Goal: Information Seeking & Learning: Learn about a topic

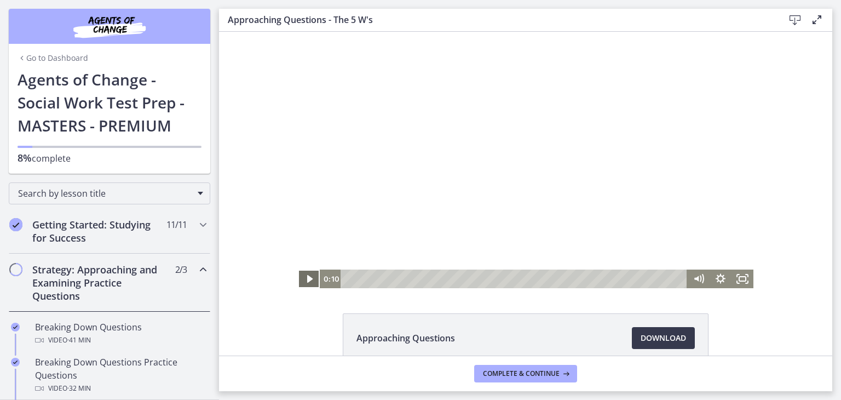
click at [307, 275] on icon "Play Video" at bounding box center [309, 279] width 5 height 8
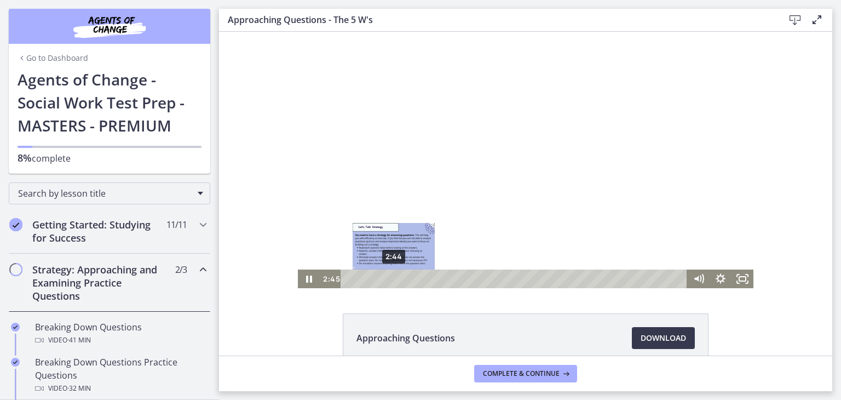
drag, startPoint x: 379, startPoint y: 277, endPoint x: 390, endPoint y: 277, distance: 11.0
click at [391, 277] on div "Playbar" at bounding box center [394, 278] width 6 height 6
click at [398, 279] on div "Playbar" at bounding box center [401, 278] width 6 height 6
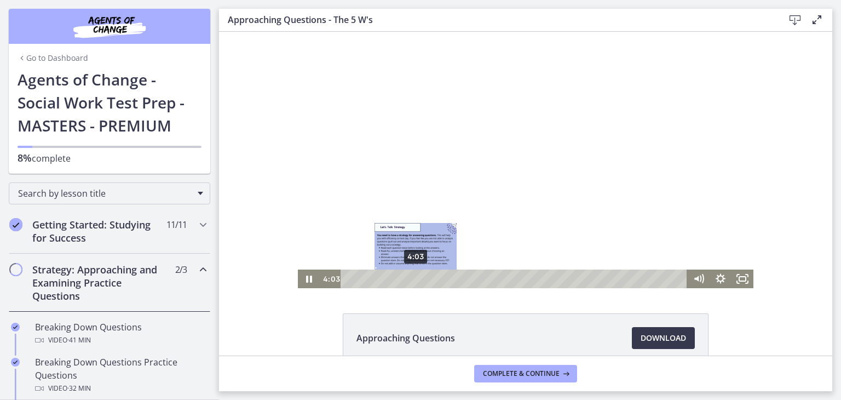
drag, startPoint x: 400, startPoint y: 279, endPoint x: 412, endPoint y: 279, distance: 11.5
click at [413, 279] on div "Playbar" at bounding box center [416, 278] width 6 height 6
click at [418, 279] on div "Playbar" at bounding box center [421, 278] width 6 height 6
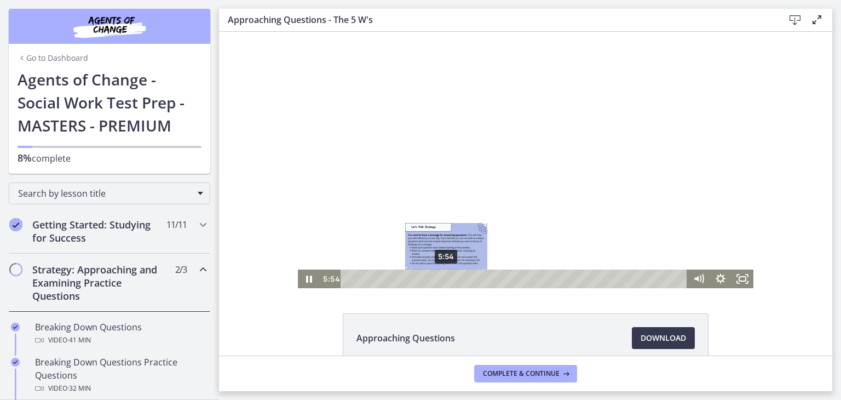
drag, startPoint x: 417, startPoint y: 279, endPoint x: 442, endPoint y: 279, distance: 25.2
click at [443, 279] on div "Playbar" at bounding box center [446, 278] width 6 height 6
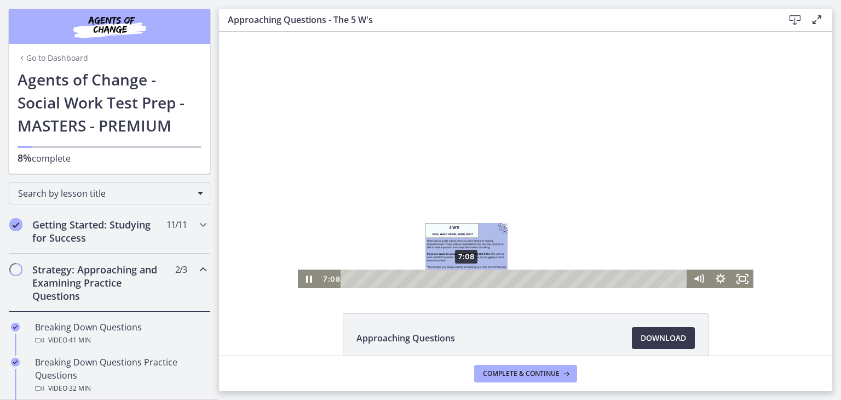
drag, startPoint x: 442, startPoint y: 278, endPoint x: 463, endPoint y: 278, distance: 20.3
click at [463, 278] on div "Playbar" at bounding box center [466, 278] width 6 height 6
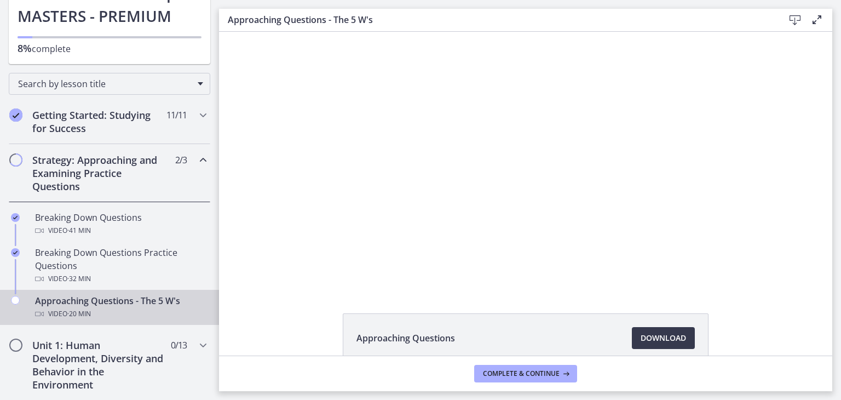
scroll to position [164, 0]
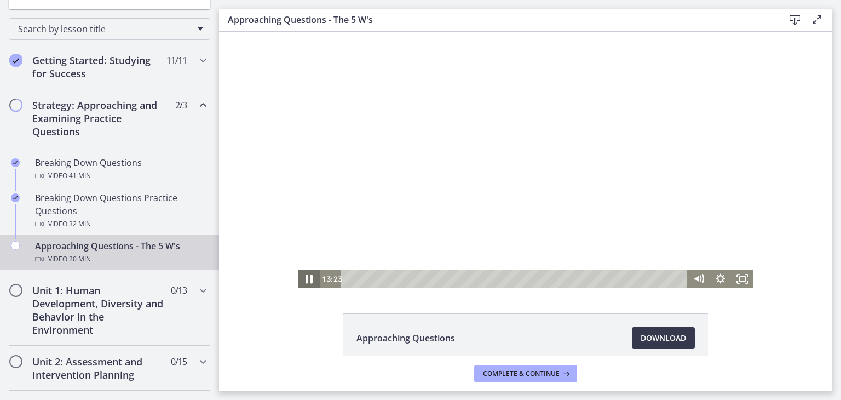
click at [307, 281] on icon "Pause" at bounding box center [309, 279] width 7 height 9
click at [307, 280] on icon "Play Video" at bounding box center [309, 279] width 5 height 8
click at [304, 280] on icon "Pause" at bounding box center [309, 278] width 22 height 19
click at [302, 279] on icon "Play Video" at bounding box center [310, 279] width 26 height 22
click at [309, 283] on icon "Pause" at bounding box center [309, 279] width 26 height 22
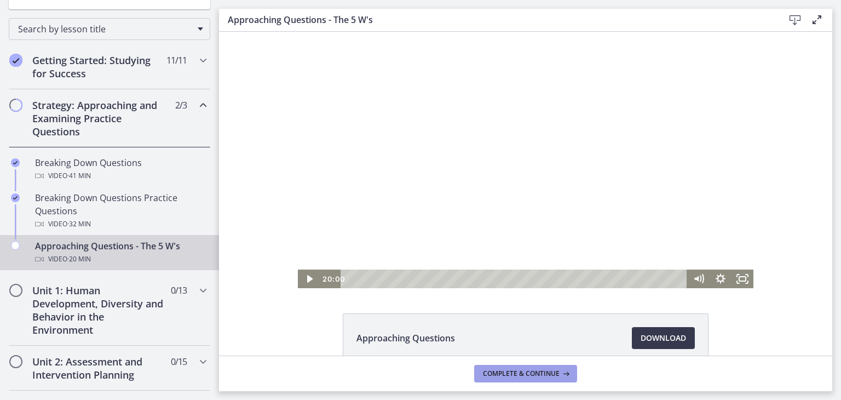
click at [544, 378] on button "Complete & continue" at bounding box center [525, 374] width 103 height 18
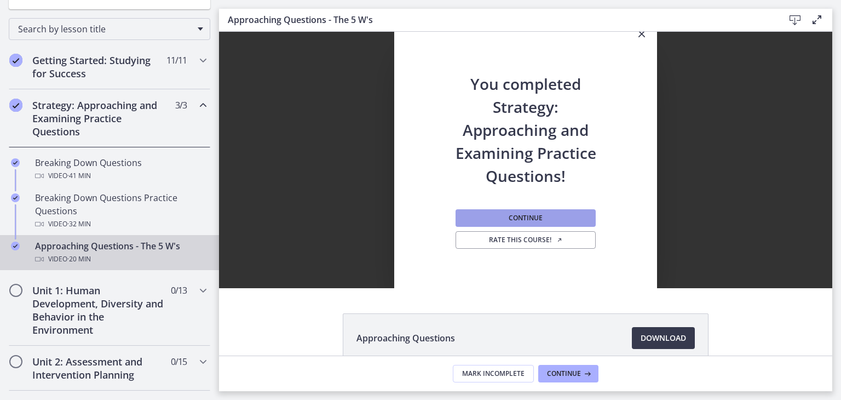
click at [522, 220] on span "Continue" at bounding box center [526, 218] width 34 height 9
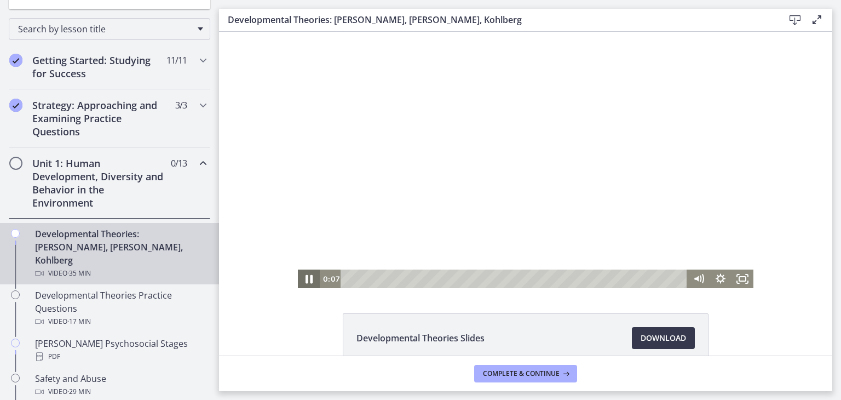
drag, startPoint x: 307, startPoint y: 278, endPoint x: 504, endPoint y: 338, distance: 206.1
click at [307, 278] on icon "Pause" at bounding box center [309, 279] width 7 height 9
click at [309, 280] on icon "Play Video" at bounding box center [309, 278] width 22 height 19
drag, startPoint x: 738, startPoint y: 281, endPoint x: 957, endPoint y: 361, distance: 233.0
click at [738, 281] on icon "Fullscreen" at bounding box center [743, 278] width 22 height 19
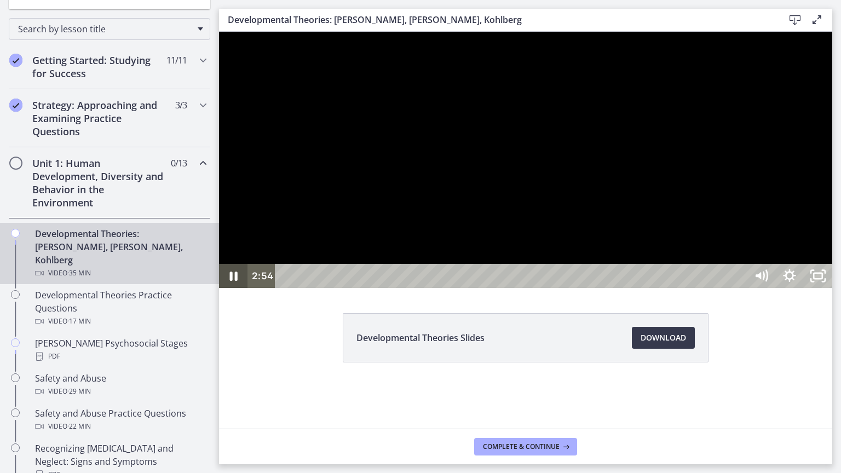
click at [239, 288] on icon "Pause" at bounding box center [233, 276] width 28 height 24
click at [230, 291] on icon "Play Video" at bounding box center [234, 276] width 34 height 29
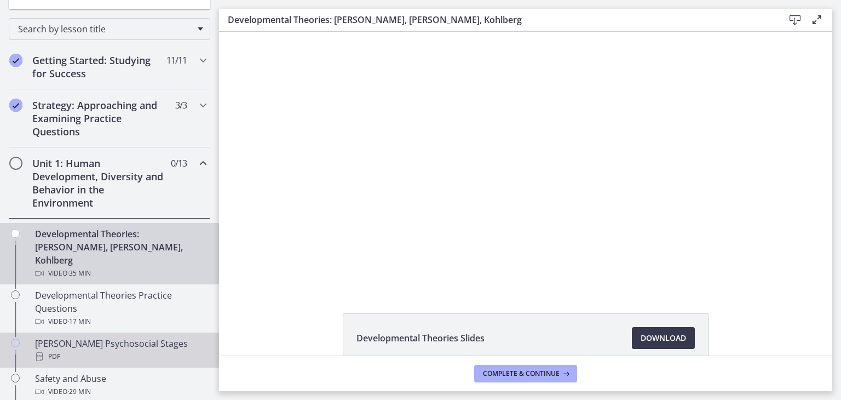
click at [92, 350] on div "PDF" at bounding box center [120, 356] width 171 height 13
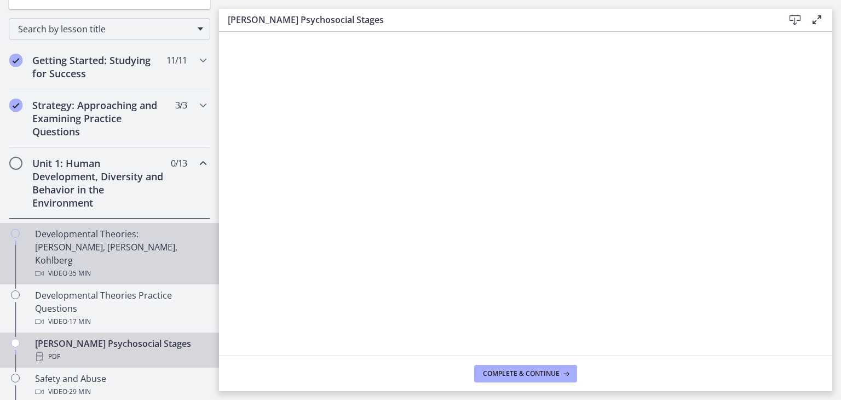
click at [85, 267] on span "· 35 min" at bounding box center [79, 273] width 24 height 13
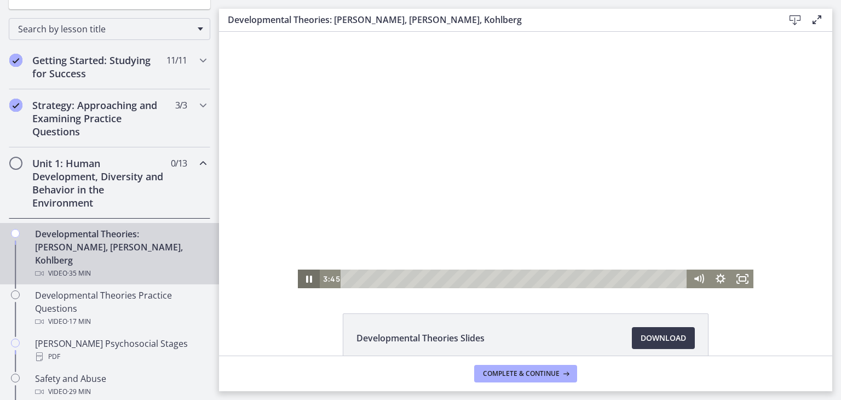
click at [306, 281] on icon "Pause" at bounding box center [309, 278] width 6 height 7
click at [307, 281] on icon "Play Video" at bounding box center [310, 279] width 26 height 22
click at [309, 280] on icon "Pause" at bounding box center [309, 279] width 26 height 22
click at [309, 280] on icon "Play Video" at bounding box center [309, 278] width 22 height 19
click at [303, 284] on icon "Pause" at bounding box center [309, 279] width 26 height 22
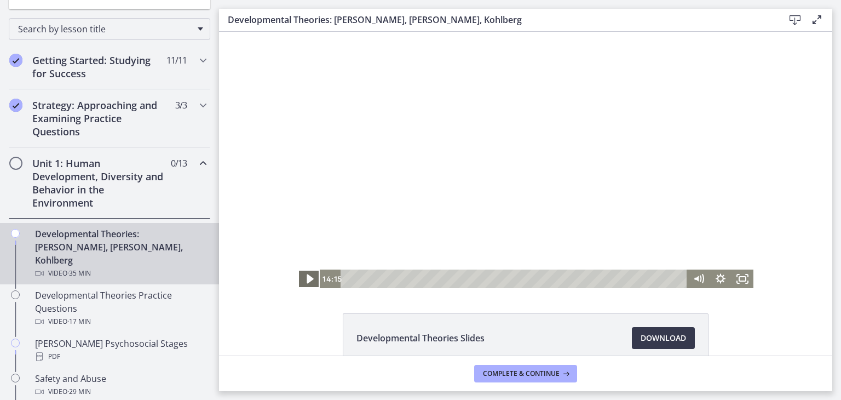
click at [302, 281] on icon "Play Video" at bounding box center [310, 279] width 26 height 22
click at [306, 279] on icon "Pause" at bounding box center [309, 279] width 7 height 9
click at [307, 279] on icon "Play Video" at bounding box center [310, 278] width 7 height 9
click at [304, 279] on icon "Pause" at bounding box center [309, 279] width 26 height 22
click at [310, 279] on icon "Play Video" at bounding box center [310, 279] width 26 height 22
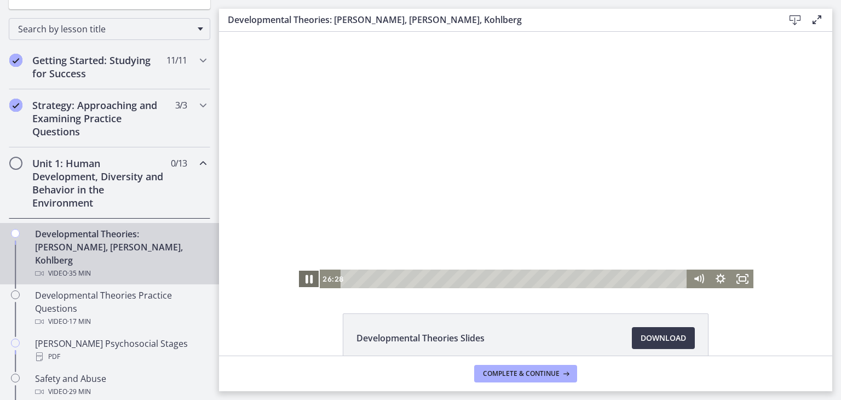
click at [308, 282] on icon "Pause" at bounding box center [309, 279] width 7 height 9
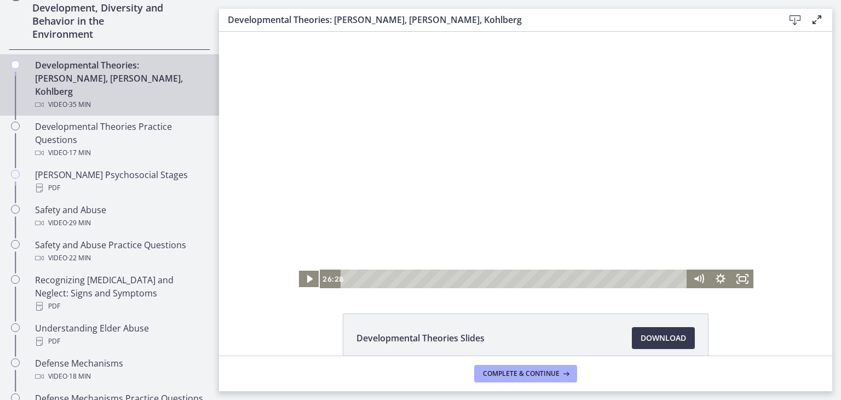
scroll to position [329, 0]
